Goal: Task Accomplishment & Management: Use online tool/utility

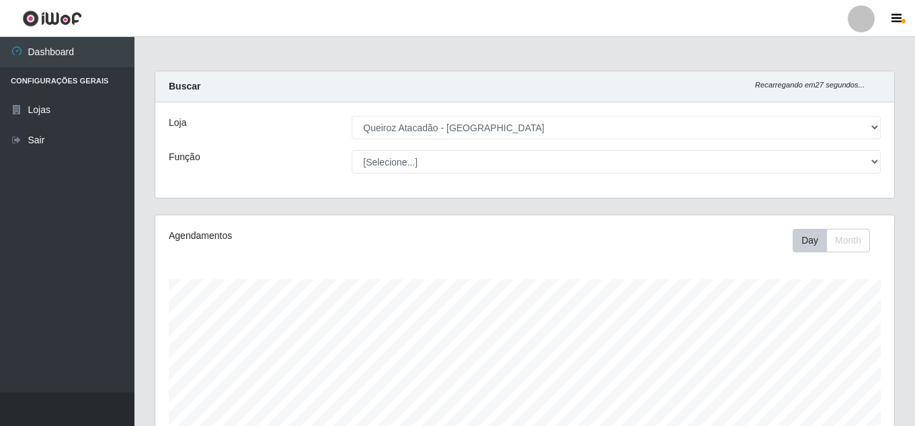
select select "462"
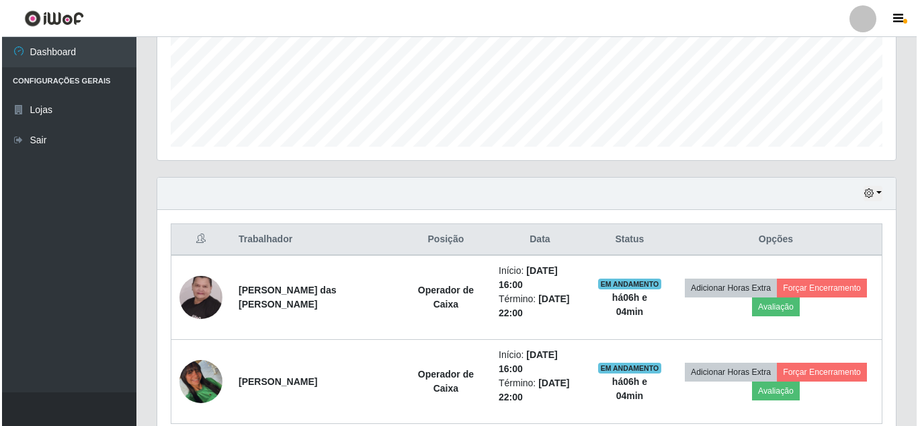
scroll to position [396, 0]
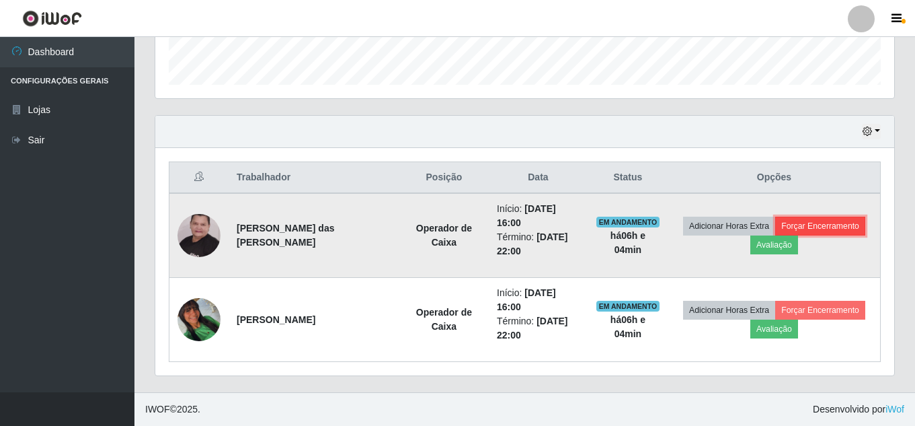
click at [830, 220] on button "Forçar Encerramento" at bounding box center [820, 225] width 90 height 19
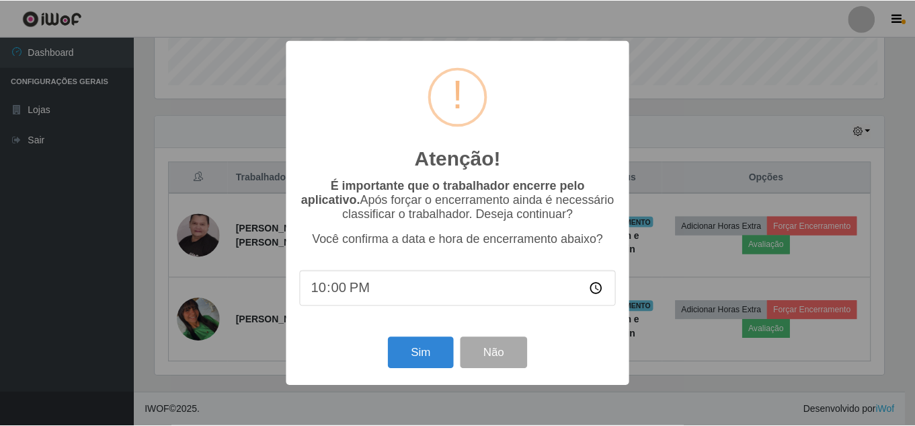
scroll to position [279, 732]
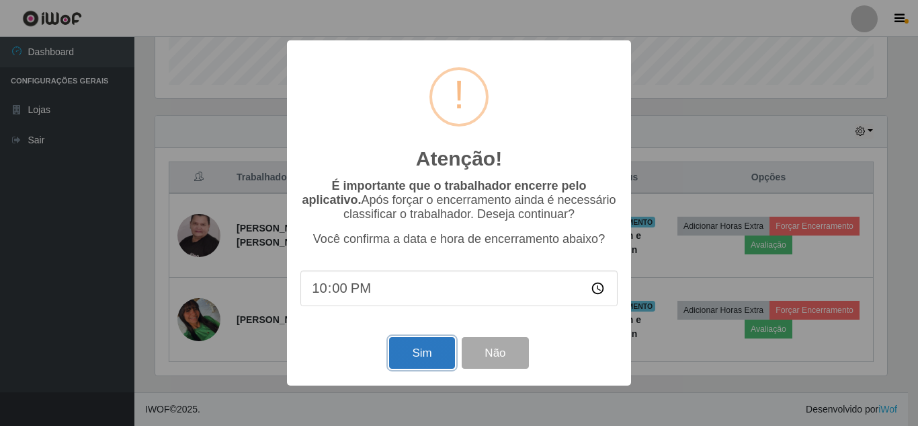
click at [426, 346] on button "Sim" at bounding box center [421, 353] width 65 height 32
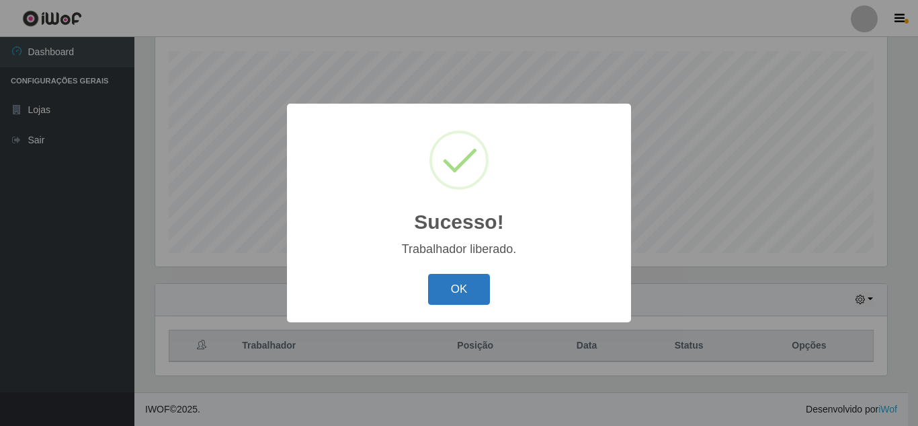
click at [471, 278] on button "OK" at bounding box center [459, 290] width 63 height 32
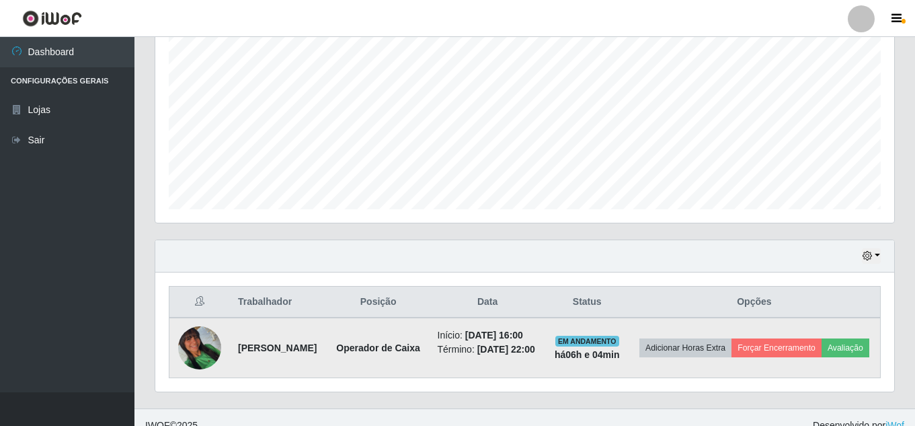
scroll to position [295, 0]
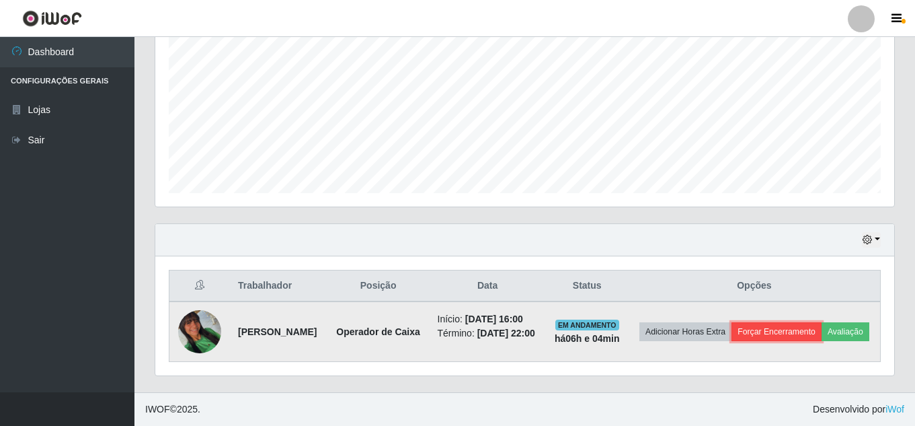
click at [813, 322] on button "Forçar Encerramento" at bounding box center [776, 331] width 90 height 19
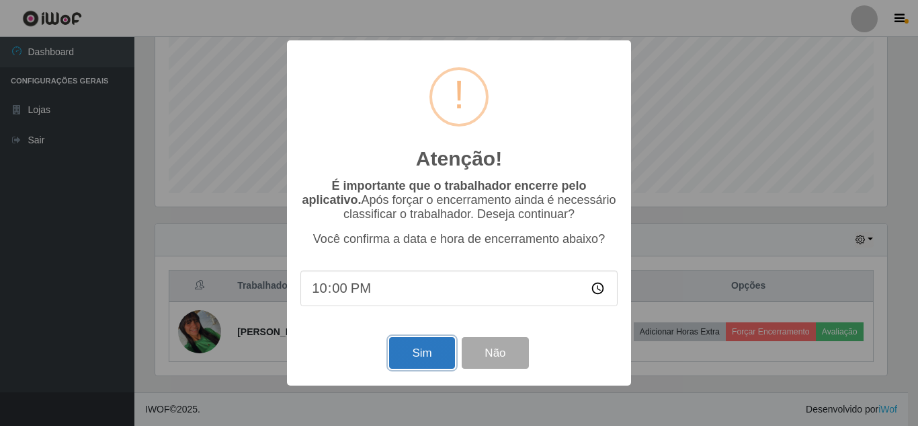
click at [434, 352] on button "Sim" at bounding box center [421, 353] width 65 height 32
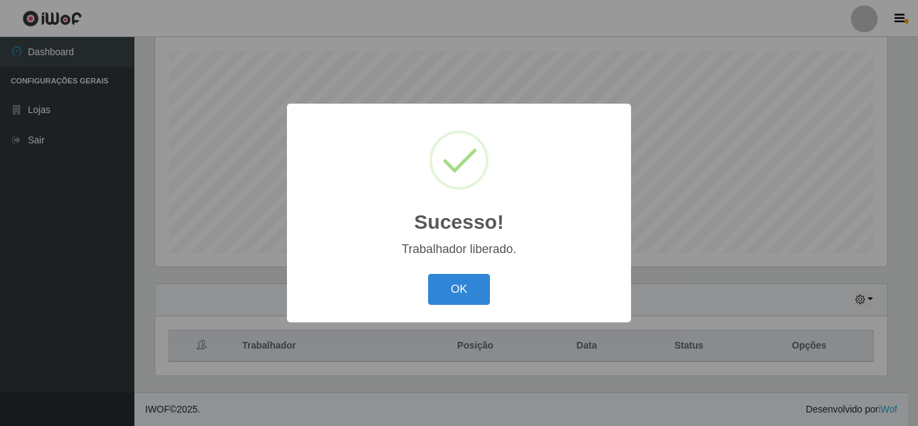
click at [461, 276] on button "OK" at bounding box center [459, 290] width 63 height 32
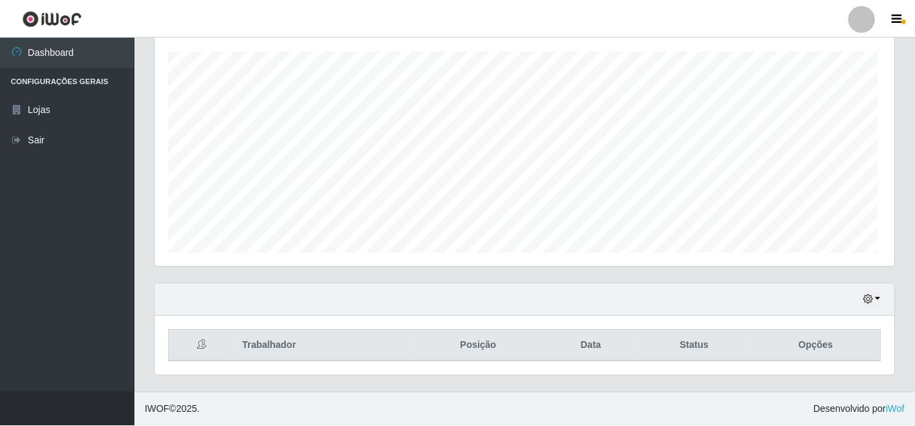
scroll to position [279, 739]
